Goal: Information Seeking & Learning: Find specific fact

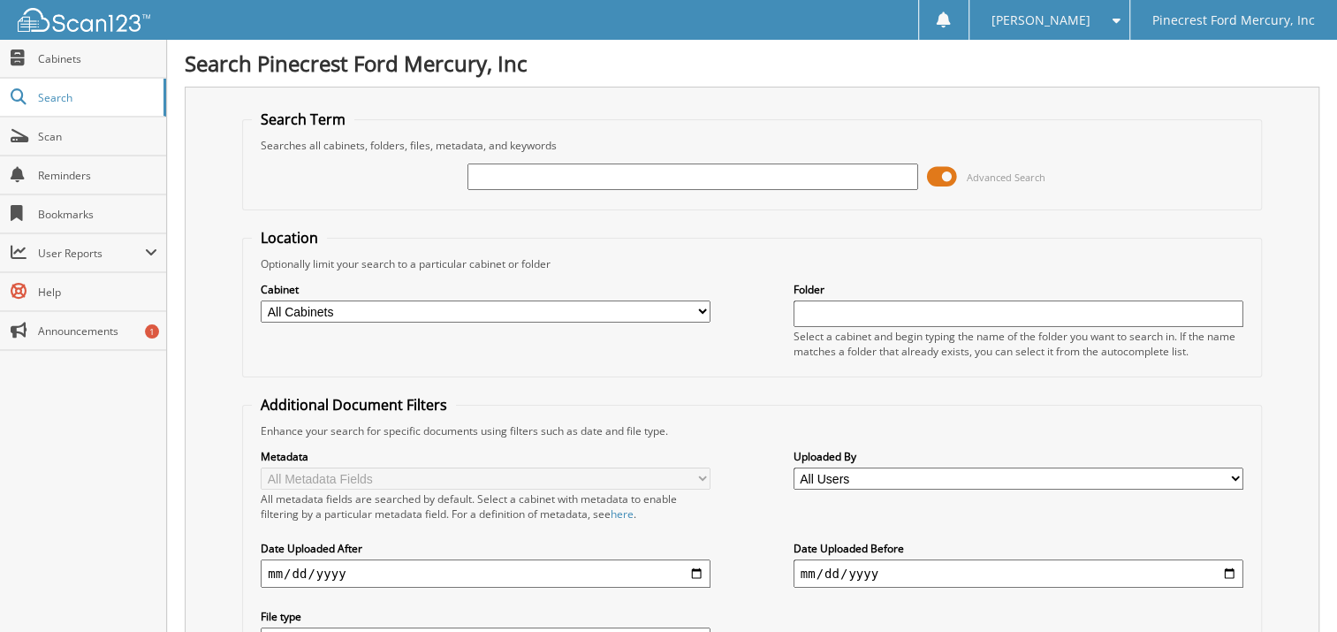
click at [546, 185] on input "text" at bounding box center [692, 176] width 450 height 27
type input "RABAGO"
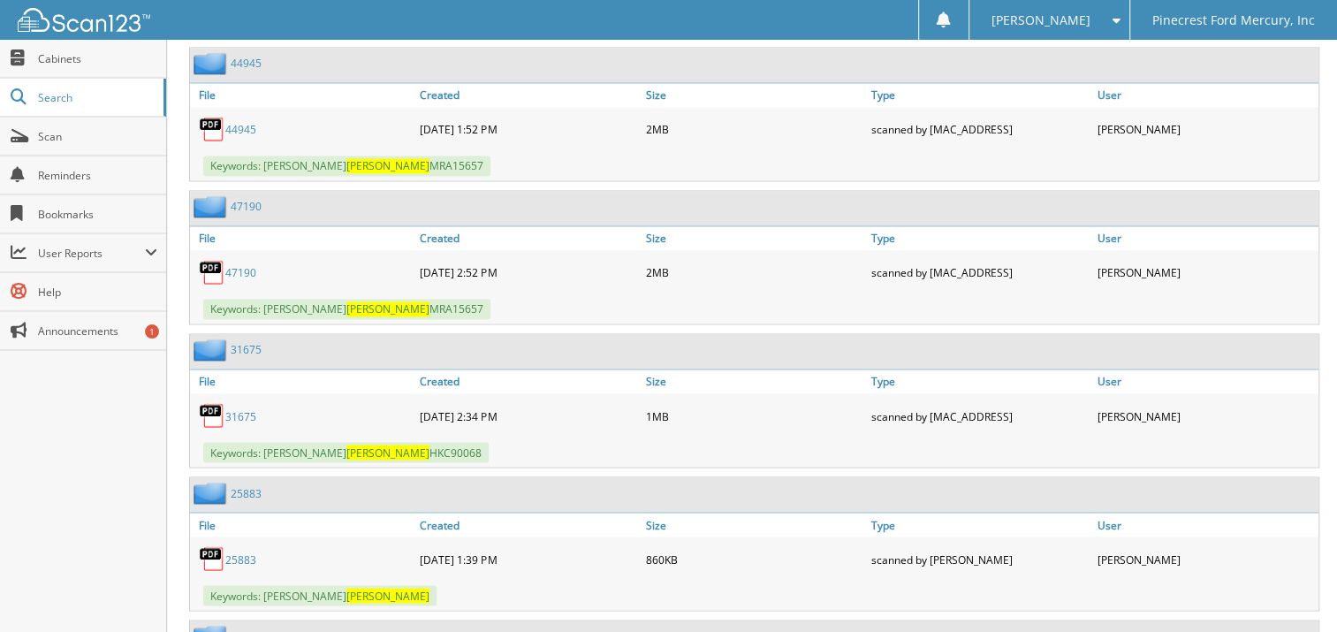
scroll to position [1856, 0]
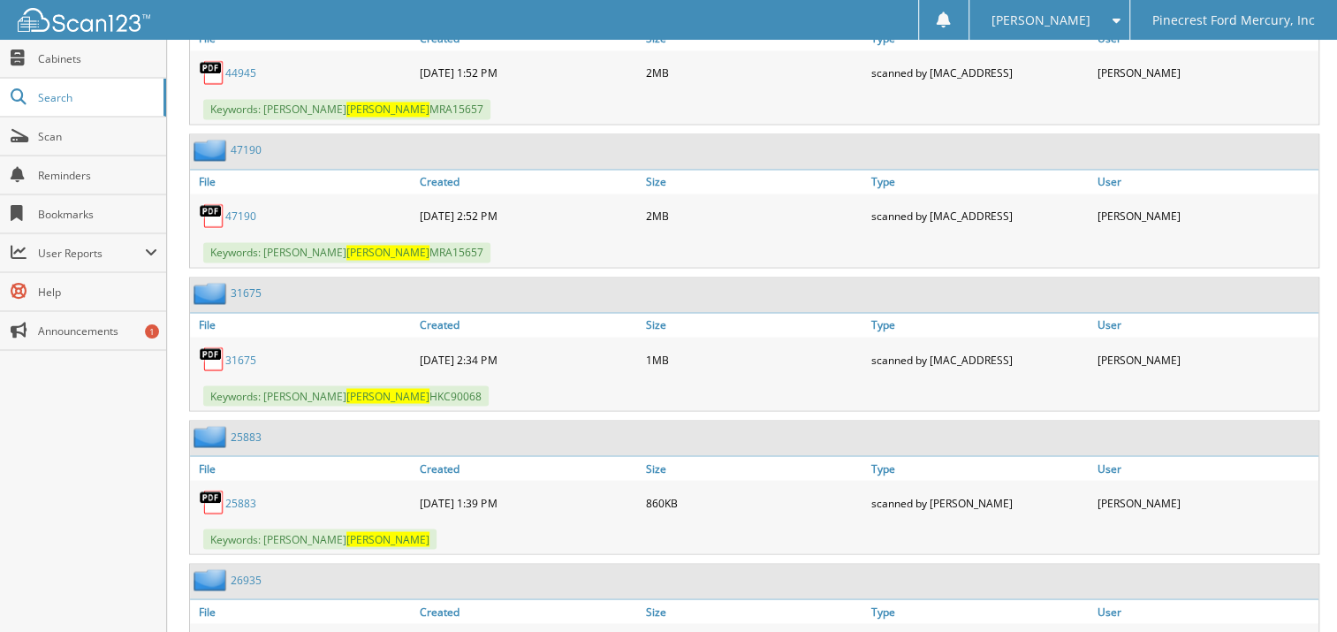
click at [237, 352] on link "31675" at bounding box center [240, 359] width 31 height 15
click at [240, 352] on link "31675" at bounding box center [240, 359] width 31 height 15
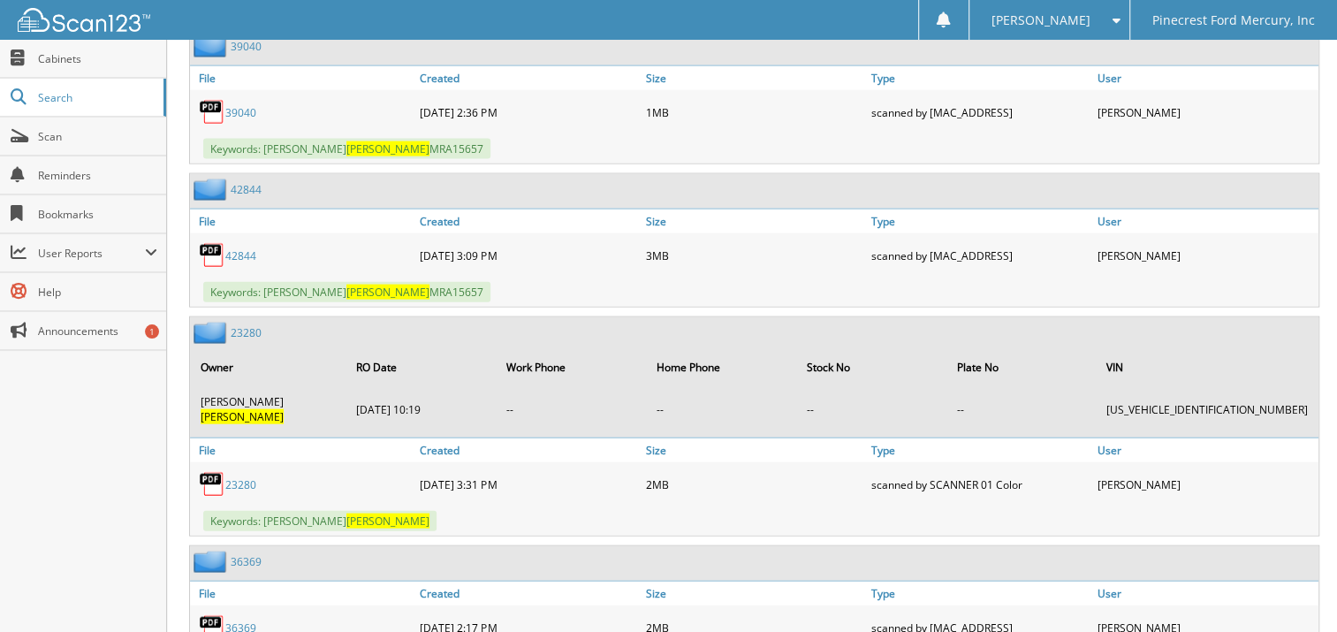
scroll to position [2562, 0]
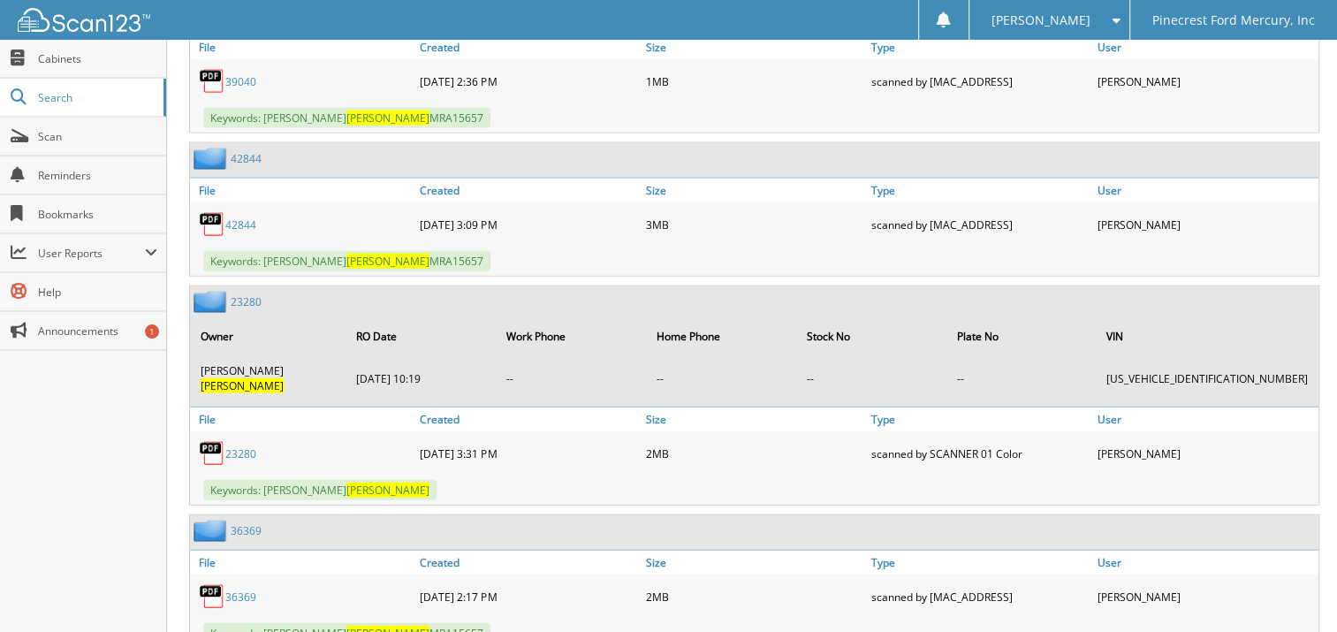
click at [251, 294] on link "23280" at bounding box center [246, 301] width 31 height 15
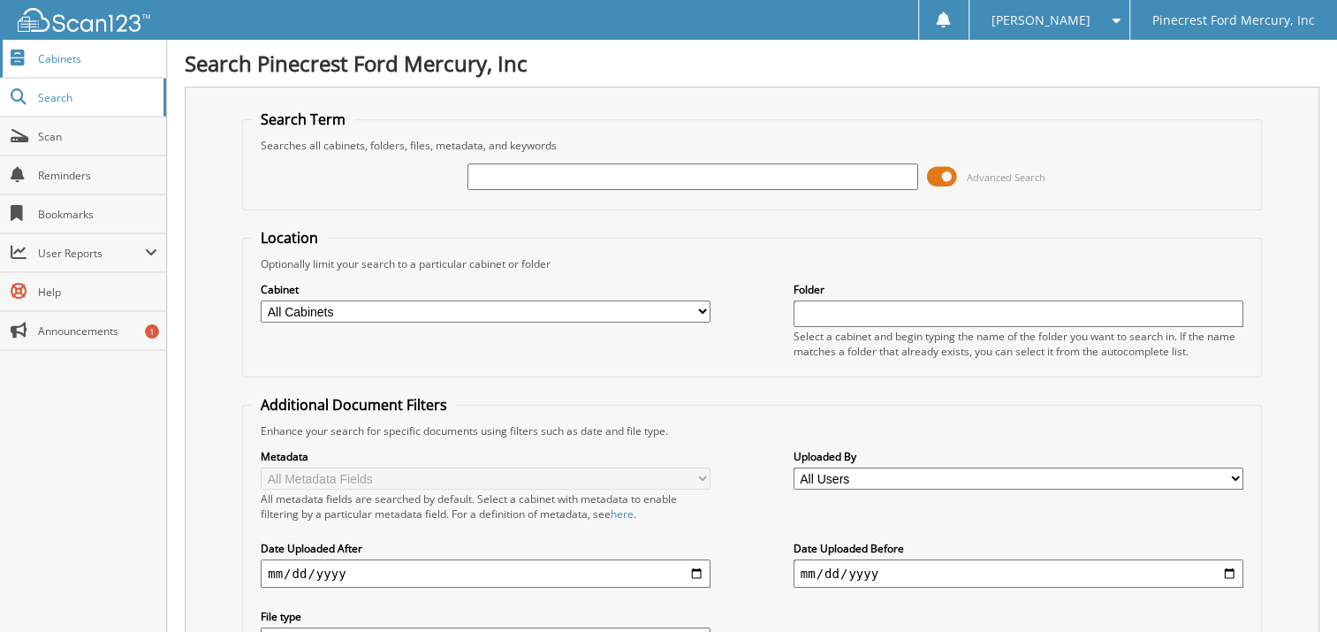
click at [74, 62] on span "Cabinets" at bounding box center [97, 58] width 119 height 15
click at [83, 137] on span "Scan" at bounding box center [97, 136] width 119 height 15
click at [528, 174] on input "text" at bounding box center [692, 176] width 450 height 27
type input "[PERSON_NAME]"
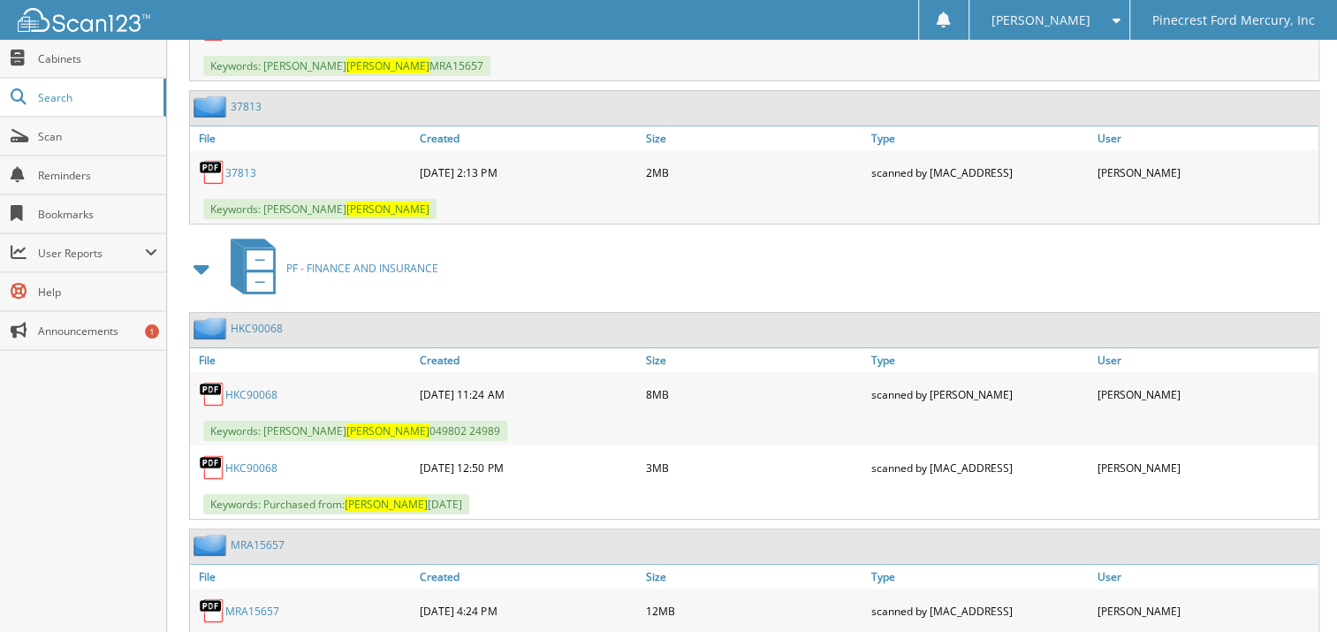
scroll to position [4506, 0]
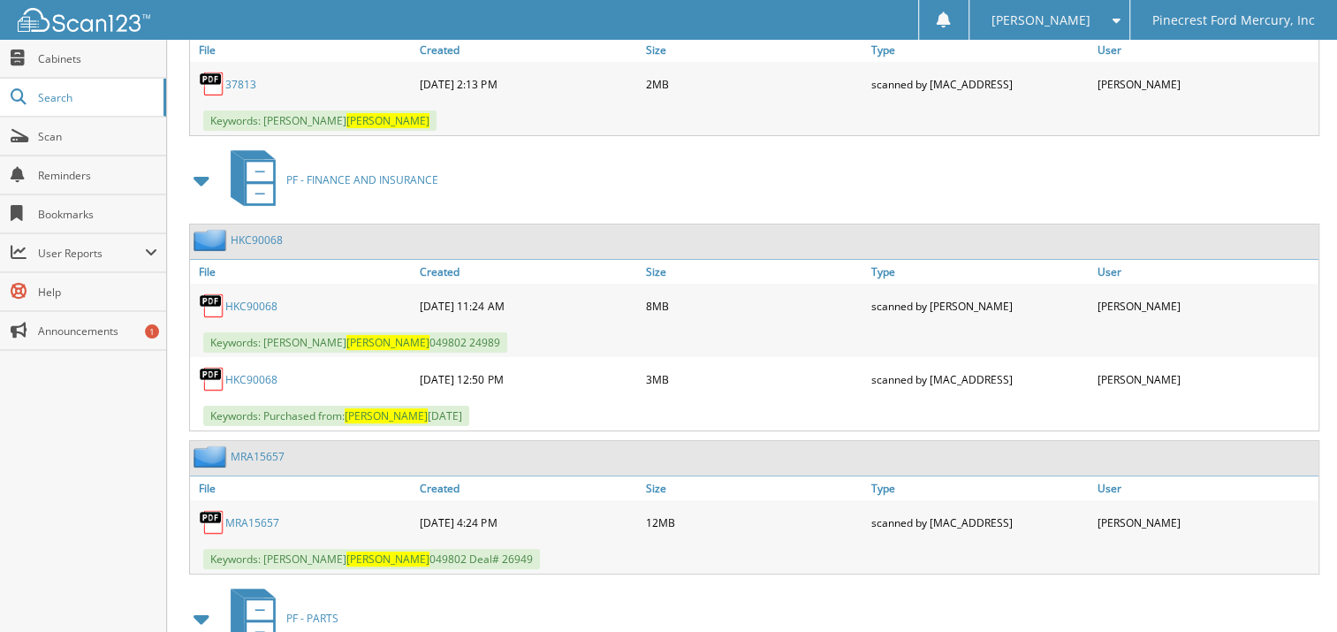
click at [248, 515] on link "MRA15657" at bounding box center [252, 522] width 54 height 15
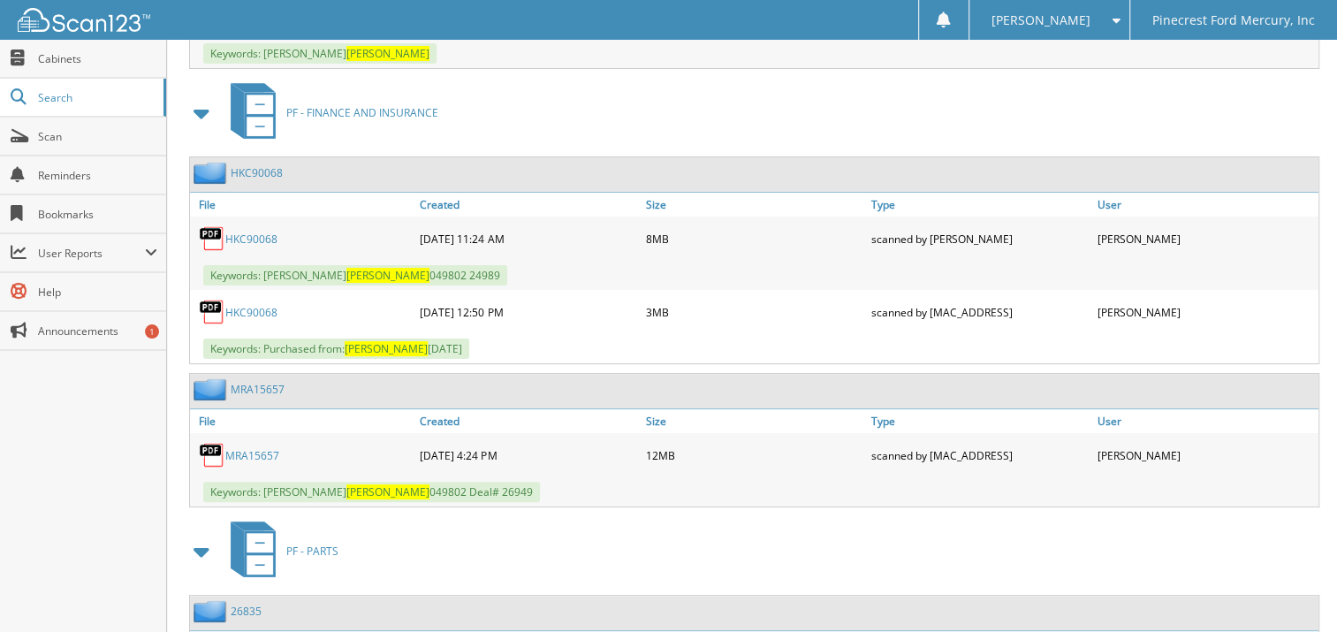
scroll to position [4577, 0]
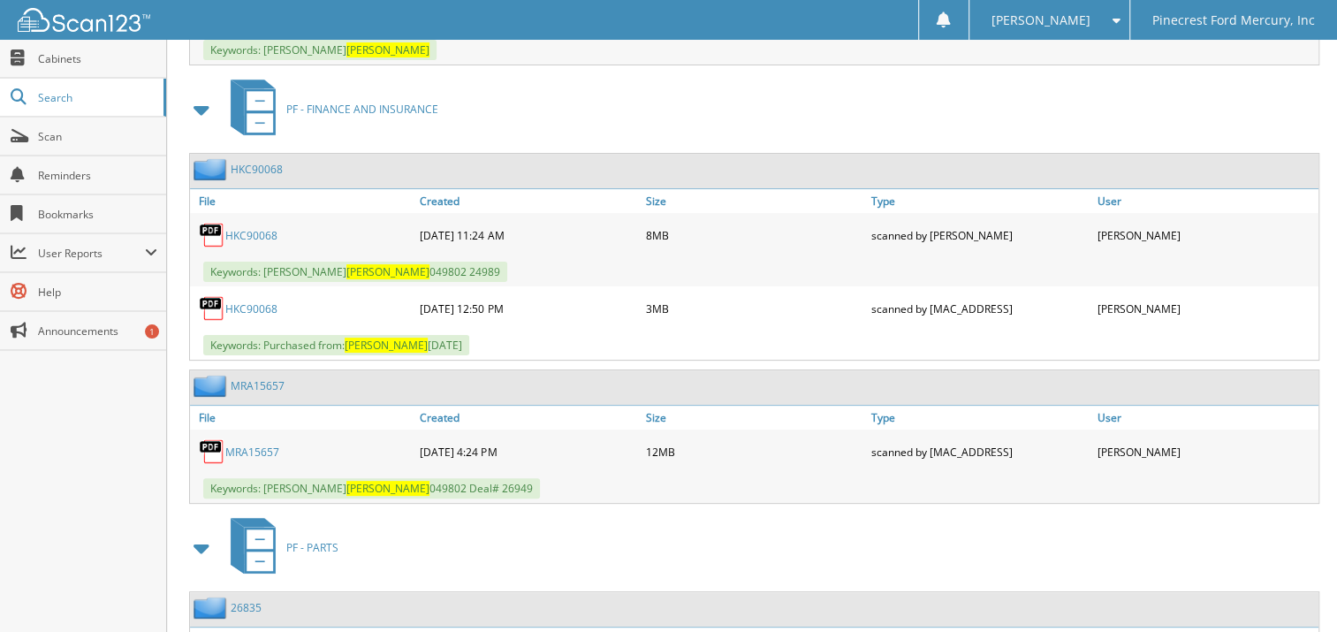
click at [247, 301] on link "HKC90068" at bounding box center [251, 308] width 52 height 15
